Goal: Information Seeking & Learning: Find specific page/section

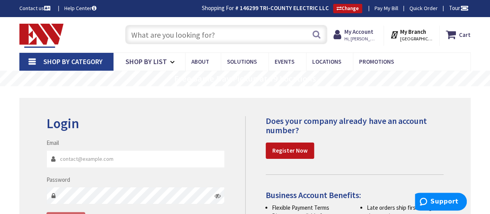
click at [155, 36] on input "text" at bounding box center [226, 34] width 202 height 19
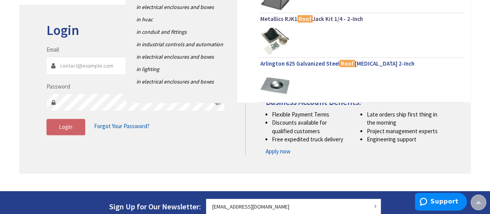
scroll to position [39, 0]
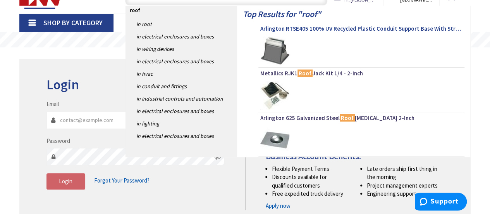
type input "roof"
click at [314, 29] on span "Arlington RTSE405 100% UV Recycled Plastic Conduit Support Base With Strut 5-In…" at bounding box center [361, 29] width 202 height 8
click at [315, 28] on span "Arlington RTSE405 100% UV Recycled Plastic Conduit Support Base With Strut 5-In…" at bounding box center [361, 29] width 202 height 8
click at [374, 27] on span "Arlington RTSE405 100% UV Recycled Plastic Conduit Support Base With Strut 5-In…" at bounding box center [361, 29] width 202 height 8
click at [374, 26] on span "Arlington RTSE405 100% UV Recycled Plastic Conduit Support Base With Strut 5-In…" at bounding box center [361, 29] width 202 height 8
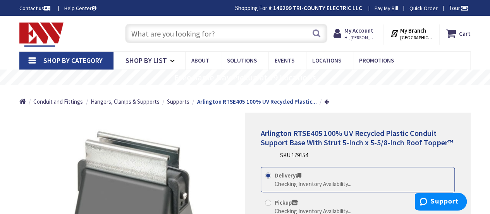
click at [184, 35] on input "text" at bounding box center [226, 33] width 202 height 19
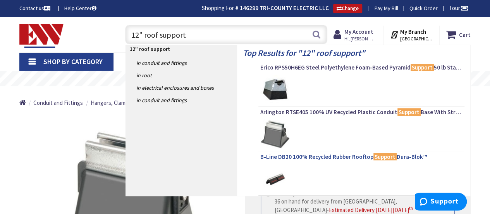
type input "12" roof support"
click at [324, 156] on span "B-Line DB20 100% Recycled Rubber Rooftop Support Dura-Blok™" at bounding box center [361, 157] width 202 height 8
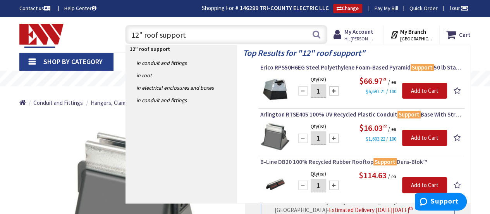
click at [324, 161] on span "B-Line DB20 100% Recycled Rubber Rooftop Support Dura-Blok™" at bounding box center [361, 162] width 202 height 8
click at [285, 162] on span "B-Line DB20 100% Recycled Rubber Rooftop Support Dura-Blok™" at bounding box center [361, 162] width 202 height 8
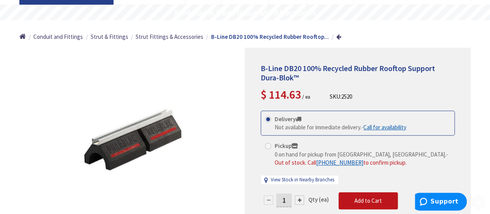
scroll to position [78, 0]
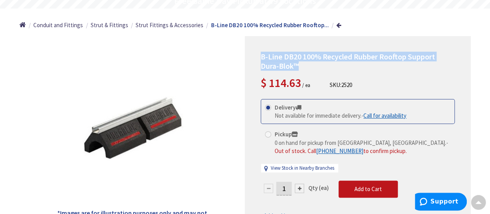
drag, startPoint x: 300, startPoint y: 63, endPoint x: 259, endPoint y: 59, distance: 41.3
click at [259, 59] on div "B-Line DB20 100% Recycled Rubber Rooftop Support Dura-Blok™ $ 114.63 / ea SKU: …" at bounding box center [358, 136] width 226 height 200
copy span "B-Line DB20 100% Recycled Rubber Rooftop Support Dura-Blok™"
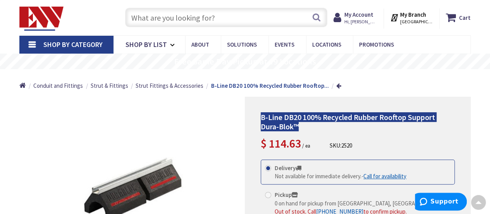
scroll to position [0, 0]
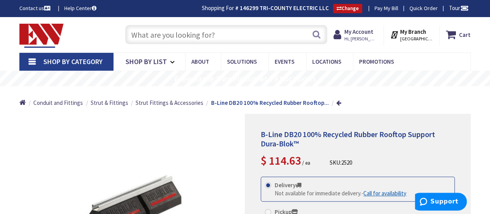
click at [177, 35] on input "text" at bounding box center [226, 34] width 202 height 19
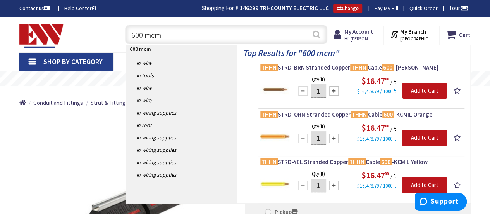
type input "600 mcm"
click at [318, 38] on button "Search" at bounding box center [317, 34] width 10 height 17
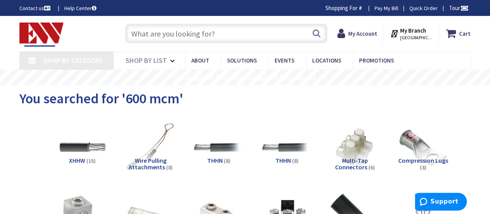
click at [147, 38] on input "text" at bounding box center [226, 33] width 202 height 19
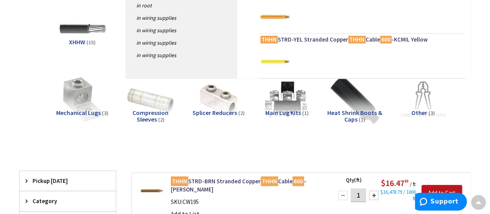
scroll to position [39, 0]
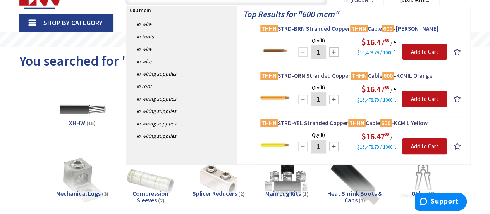
type input "600 mcm"
click at [317, 29] on span "THHN STRD-BRN Stranded Copper THHN Cable 600 -KCMIL Brown" at bounding box center [361, 29] width 202 height 8
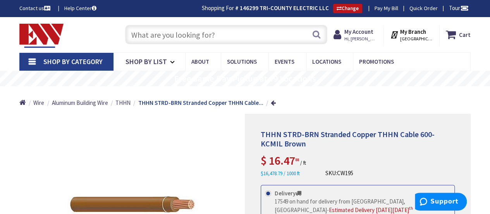
drag, startPoint x: 147, startPoint y: 34, endPoint x: 144, endPoint y: 29, distance: 5.9
click at [147, 34] on input "text" at bounding box center [226, 34] width 202 height 19
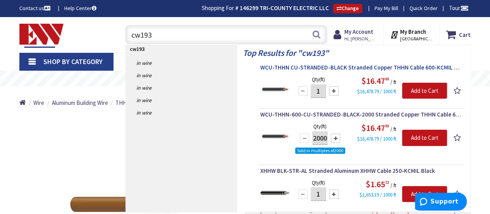
type input "cw193"
click at [378, 68] on span "WCU-THHN CU-STRANDED-BLACK Stranded Copper THHN Cable 600-KCMIL Black" at bounding box center [361, 68] width 202 height 8
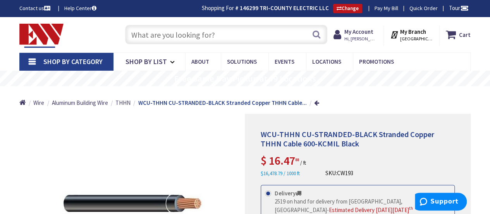
click at [148, 36] on input "text" at bounding box center [226, 34] width 202 height 19
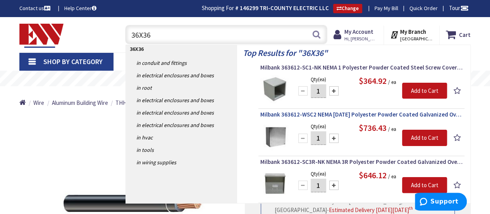
type input "36X36"
click at [347, 114] on span "Milbank 363612-WSC2 NEMA [DATE] Polyester Powder Coated Galvanized Over Phospha…" at bounding box center [361, 114] width 202 height 8
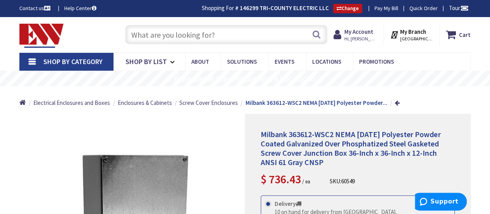
click at [165, 37] on input "text" at bounding box center [226, 34] width 202 height 19
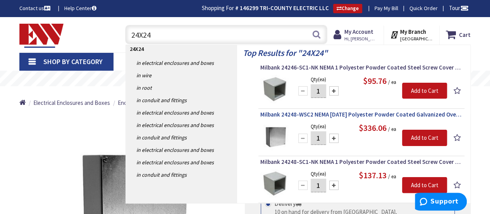
type input "24X24"
click at [356, 114] on span "Milbank 24248-WSC2 NEMA 1/3/12 Polyester Powder Coated Galvanized Over Phosphat…" at bounding box center [361, 114] width 202 height 8
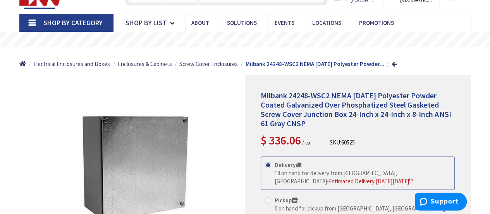
scroll to position [40, 0]
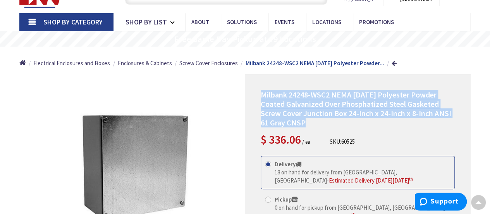
drag, startPoint x: 308, startPoint y: 120, endPoint x: 267, endPoint y: 97, distance: 46.5
click at [261, 94] on h1 "Milbank 24248-WSC2 NEMA 1/3/12 Polyester Powder Coated Galvanized Over Phosphat…" at bounding box center [358, 108] width 194 height 37
copy span "Milbank 24248-WSC2 NEMA 1/3/12 Polyester Powder Coated Galvanized Over Phosphat…"
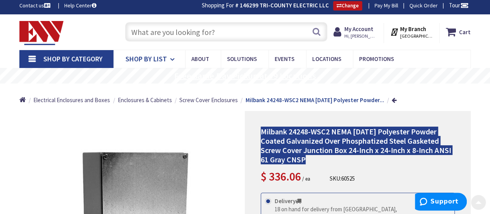
scroll to position [0, 0]
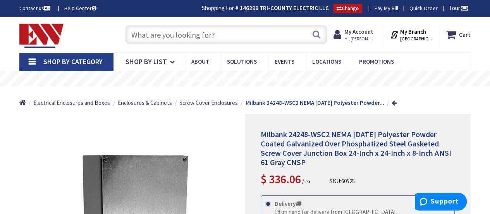
drag, startPoint x: 163, startPoint y: 43, endPoint x: 163, endPoint y: 31, distance: 12.0
click at [163, 41] on input "text" at bounding box center [226, 34] width 202 height 19
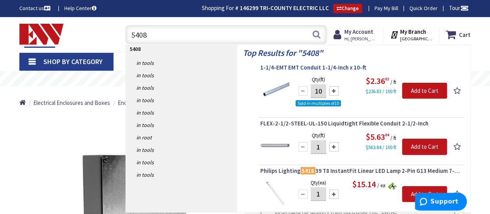
type input "5408"
click at [296, 67] on span "1-1/4-EMT EMT Conduit 1-1/4-Inch x 10-ft" at bounding box center [361, 68] width 202 height 8
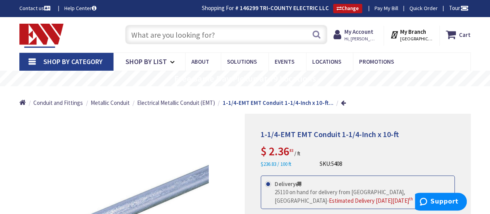
click at [172, 29] on input "text" at bounding box center [226, 34] width 202 height 19
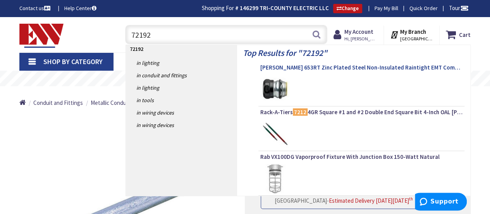
type input "72192"
click at [333, 67] on span "[PERSON_NAME] 653RT Zinc Plated Steel Non-Insulated Raintight EMT Compression S…" at bounding box center [361, 68] width 202 height 8
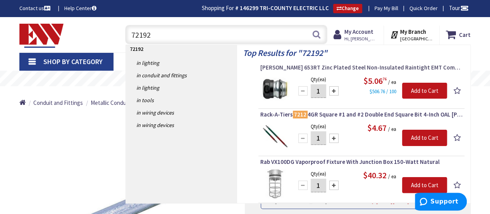
click at [332, 67] on span "[PERSON_NAME] 653RT Zinc Plated Steel Non-Insulated Raintight EMT Compression S…" at bounding box center [361, 68] width 202 height 8
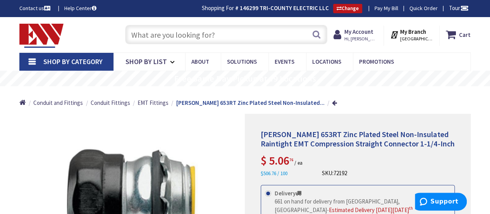
click at [141, 34] on input "text" at bounding box center [226, 34] width 202 height 19
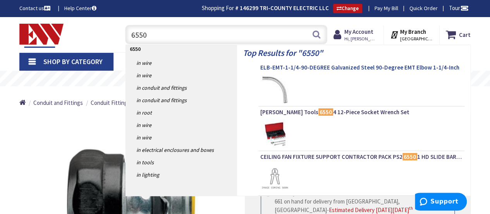
type input "6550"
click at [327, 65] on span "ELB-EMT-1-1/4-90-DEGREE Galvanized Steel 90-Degree EMT Elbow 1-1/4-Inch" at bounding box center [361, 68] width 202 height 8
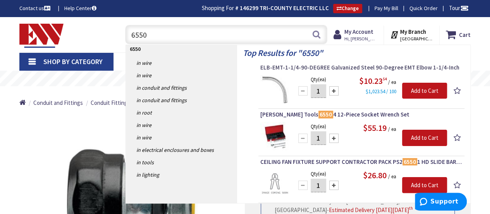
click at [343, 65] on span "ELB-EMT-1-1/4-90-DEGREE Galvanized Steel 90-Degree EMT Elbow 1-1/4-Inch" at bounding box center [361, 68] width 202 height 8
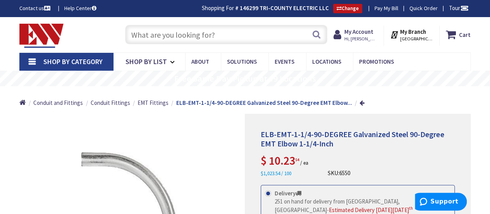
click at [149, 40] on input "text" at bounding box center [226, 34] width 202 height 19
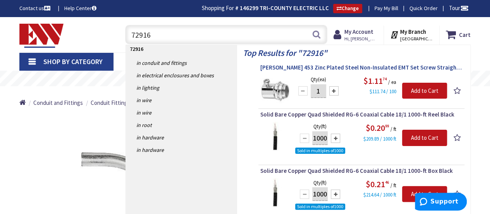
type input "72916"
click at [353, 66] on span "Crouse-Hinds 453 Zinc Plated Steel Non-Insulated EMT Set Screw Straight Connect…" at bounding box center [361, 68] width 202 height 8
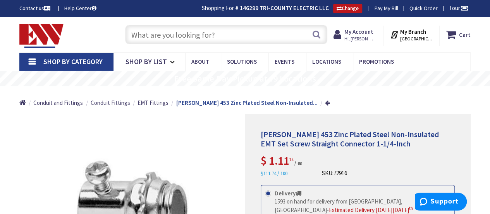
click at [156, 38] on input "text" at bounding box center [226, 34] width 202 height 19
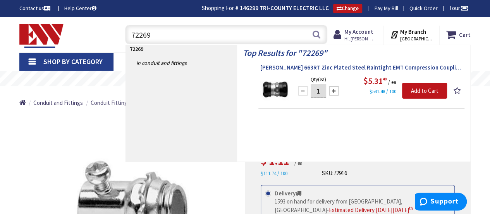
type input "72269"
click at [291, 65] on span "Crouse-Hinds 663RT Zinc Plated Steel Raintight EMT Compression Coupling 1-1/4-I…" at bounding box center [361, 68] width 202 height 8
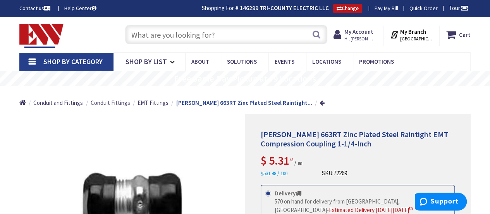
click at [158, 38] on input "text" at bounding box center [226, 34] width 202 height 19
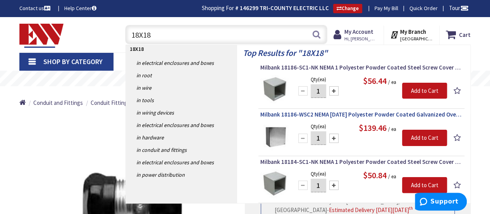
type input "18X18"
click at [351, 115] on span "Milbank 18186-WSC2 NEMA [DATE] Polyester Powder Coated Galvanized Over Phosphat…" at bounding box center [361, 114] width 202 height 8
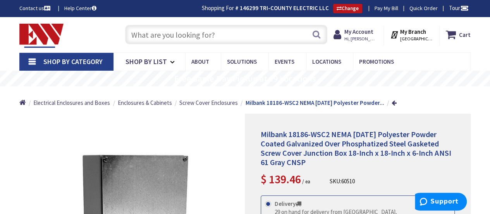
click at [145, 35] on input "text" at bounding box center [226, 34] width 202 height 19
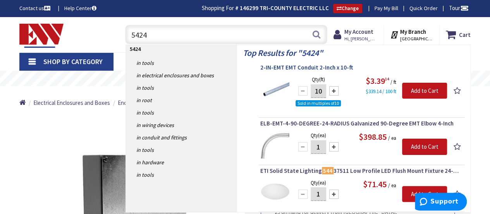
type input "5424"
click at [334, 65] on span "2-IN-EMT EMT Conduit 2-Inch x 10-ft" at bounding box center [361, 68] width 202 height 8
